Goal: Browse casually

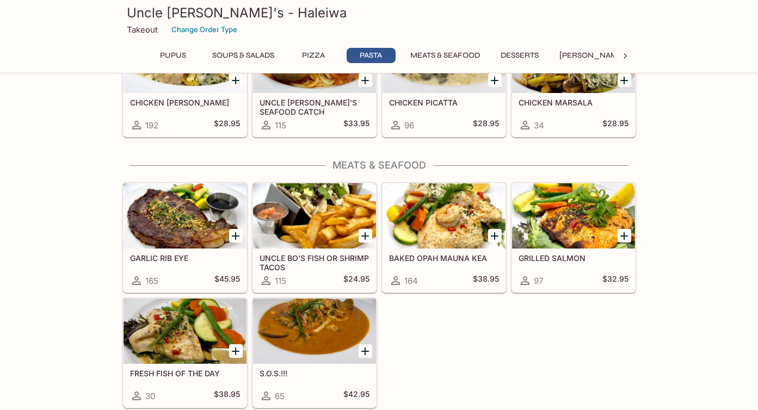
scroll to position [1213, 0]
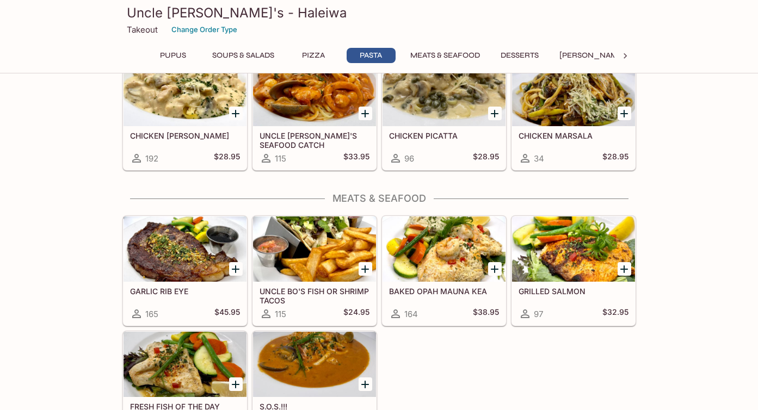
click at [363, 338] on div at bounding box center [314, 364] width 123 height 65
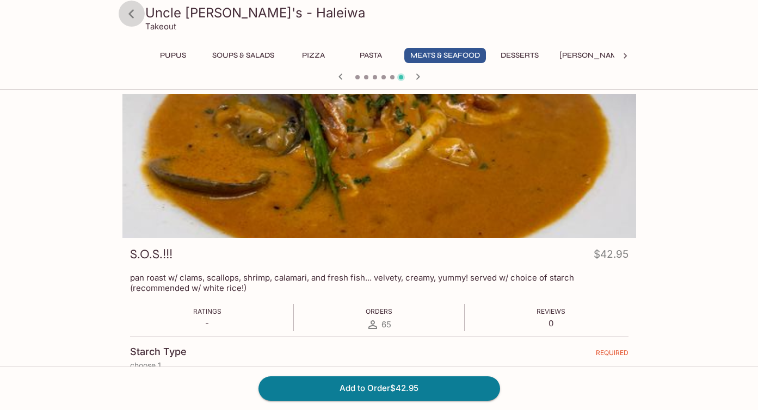
click at [135, 14] on icon at bounding box center [131, 13] width 19 height 19
